Goal: Find specific page/section: Find specific page/section

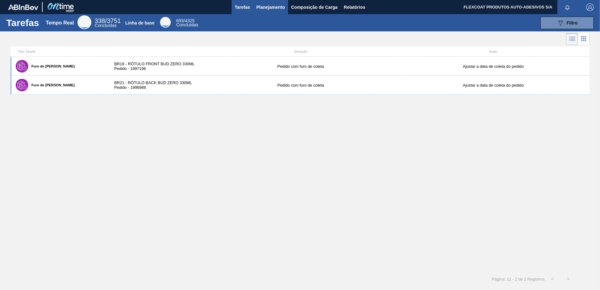
click at [261, 7] on span "Planejamento" at bounding box center [270, 7] width 29 height 8
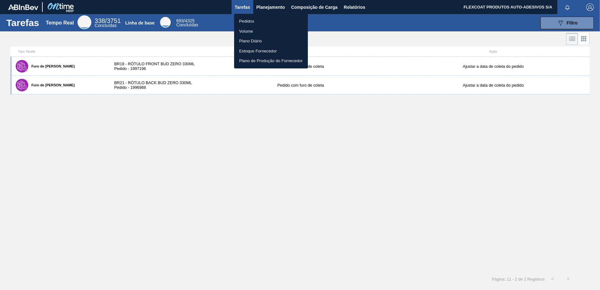
click at [246, 21] on li "Pedidos" at bounding box center [271, 21] width 74 height 10
